Goal: Task Accomplishment & Management: Manage account settings

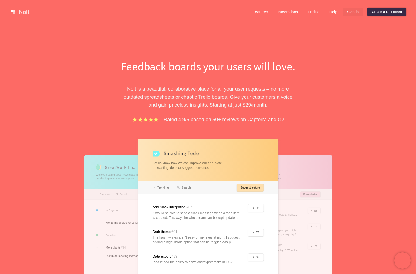
click at [349, 12] on link "Sign in" at bounding box center [353, 12] width 21 height 9
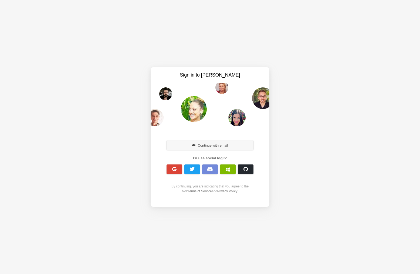
click at [215, 146] on button "Continue with email" at bounding box center [210, 145] width 87 height 10
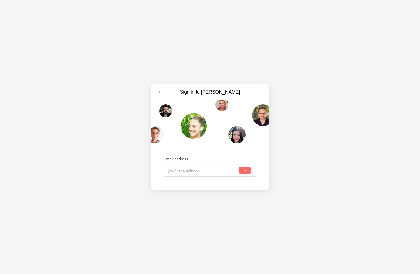
click at [234, 130] on div at bounding box center [237, 134] width 17 height 17
click at [224, 173] on div at bounding box center [220, 170] width 35 height 12
click at [219, 168] on div at bounding box center [220, 170] width 35 height 12
click at [184, 168] on input "email" at bounding box center [186, 170] width 35 height 12
click at [209, 170] on div at bounding box center [220, 170] width 35 height 12
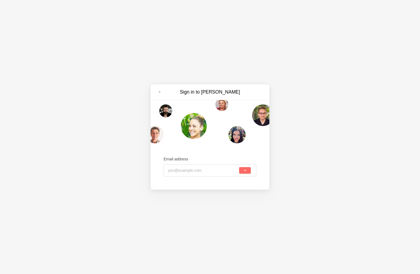
click at [203, 172] on div at bounding box center [220, 170] width 35 height 12
click at [354, 50] on div "Sign in to [PERSON_NAME] Email address" at bounding box center [210, 137] width 420 height 274
click at [219, 171] on div at bounding box center [220, 170] width 35 height 12
click at [203, 171] on div at bounding box center [220, 170] width 35 height 12
click at [342, 38] on div "Sign in to [PERSON_NAME] Email address" at bounding box center [210, 137] width 420 height 274
